Goal: Obtain resource: Download file/media

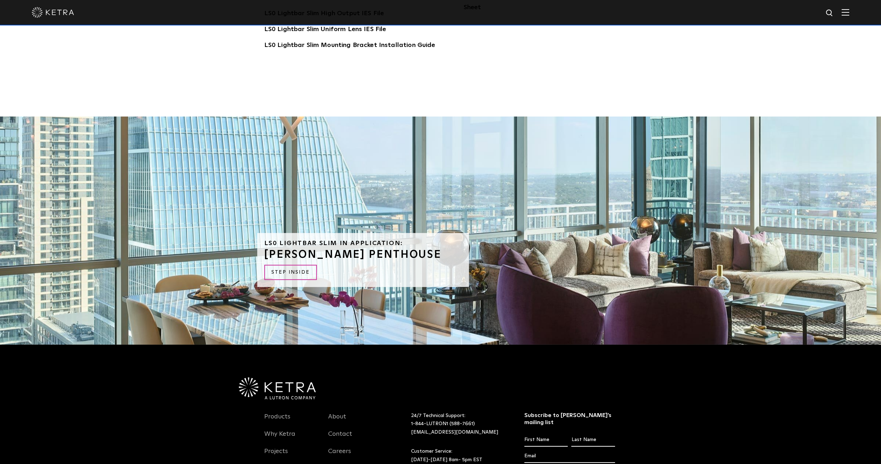
scroll to position [1953, 0]
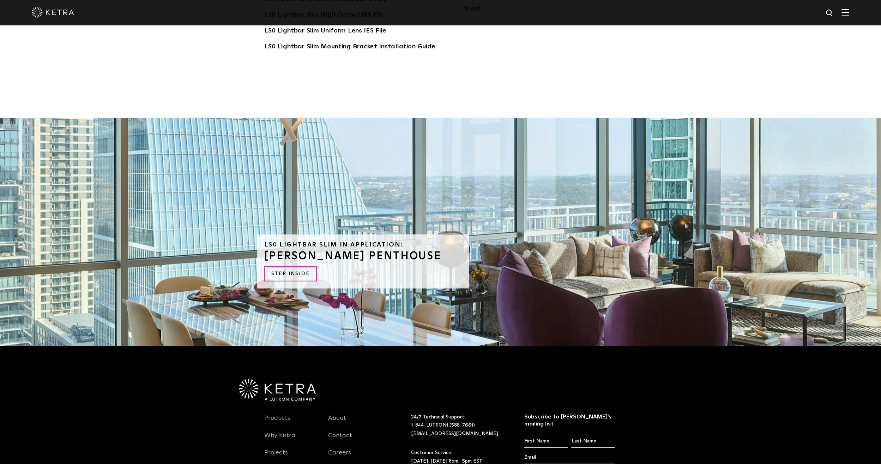
click at [832, 16] on img at bounding box center [829, 13] width 9 height 9
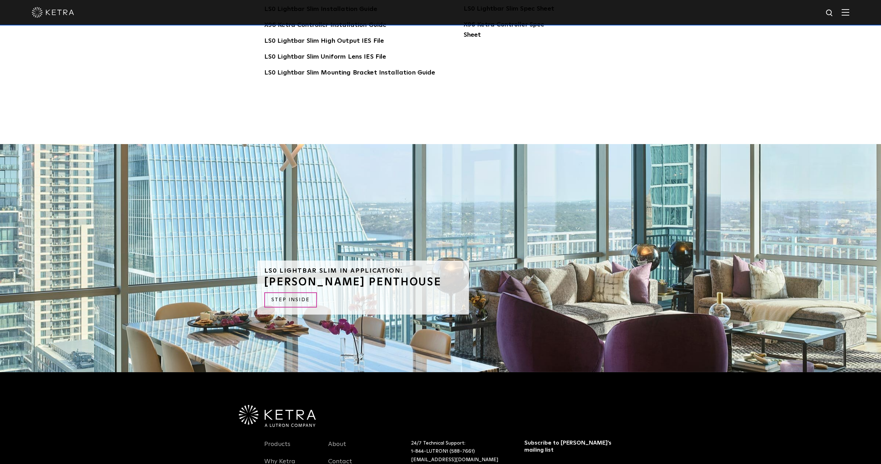
scroll to position [1847, 0]
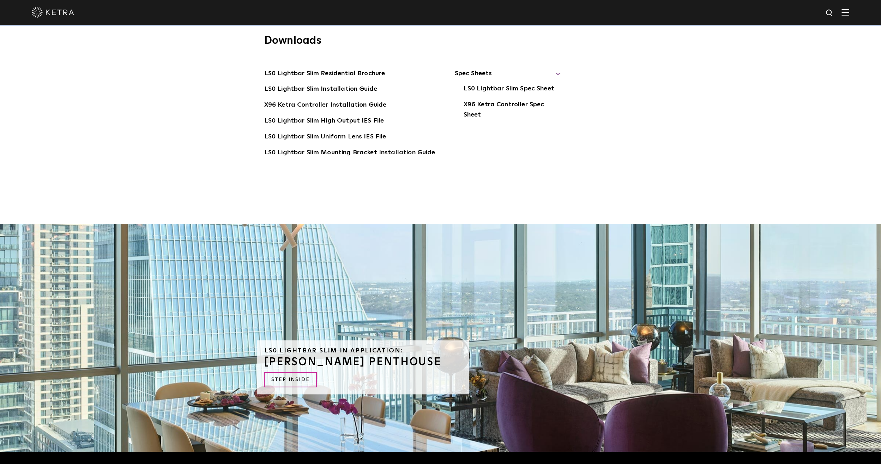
click at [834, 14] on img at bounding box center [829, 13] width 9 height 9
type input "d2"
click at [807, 8] on button "Search" at bounding box center [812, 13] width 11 height 11
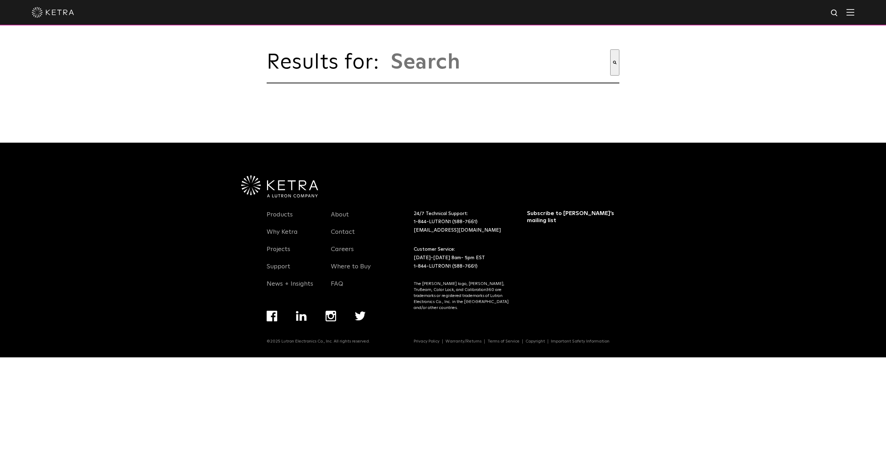
type input "d2"
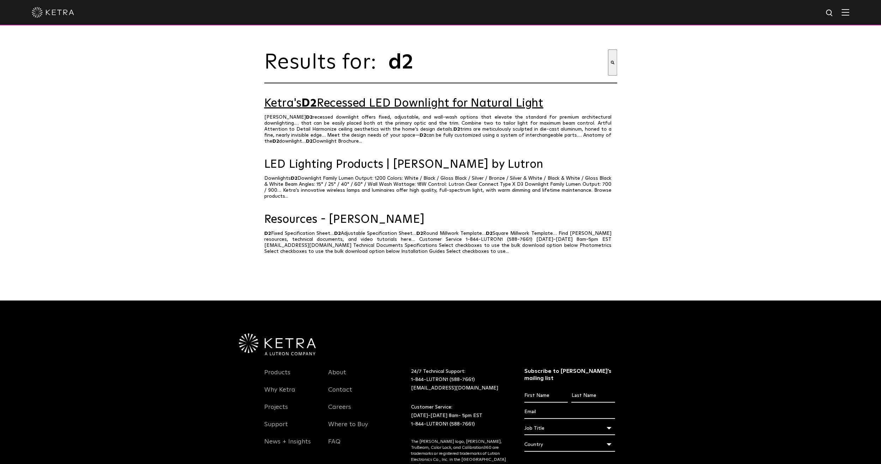
click at [441, 107] on link "Ketra's D2 Recessed LED Downlight for Natural Light" at bounding box center [440, 103] width 353 height 12
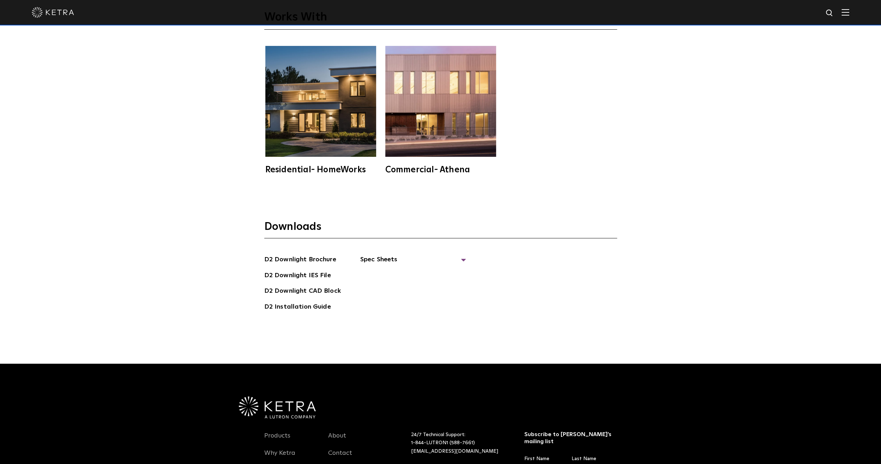
scroll to position [2399, 0]
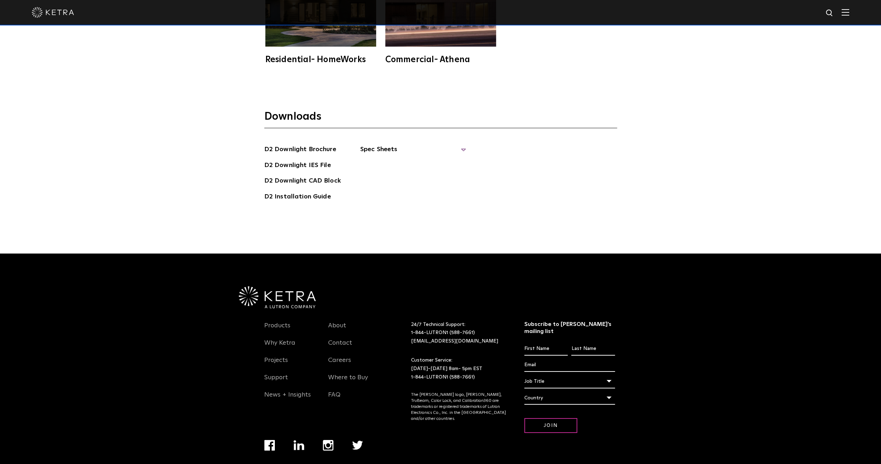
click at [376, 144] on span "Spec Sheets" at bounding box center [413, 152] width 106 height 16
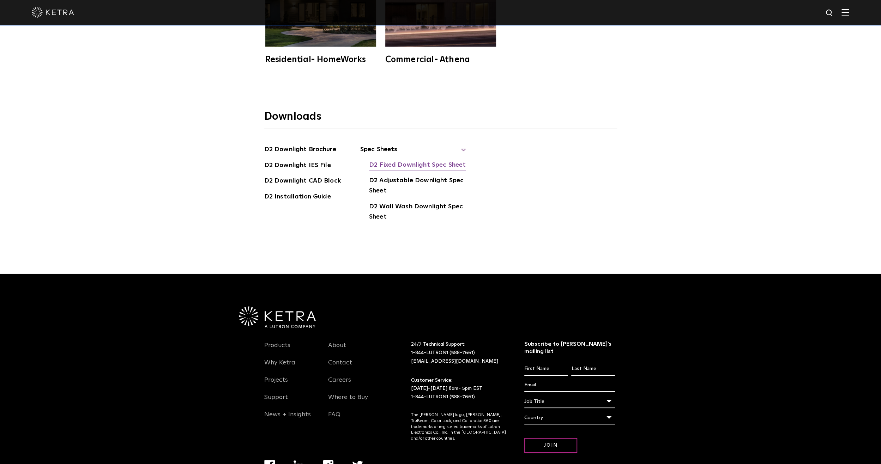
click at [440, 160] on link "D2 Fixed Downlight Spec Sheet" at bounding box center [417, 165] width 97 height 11
